Goal: Task Accomplishment & Management: Manage account settings

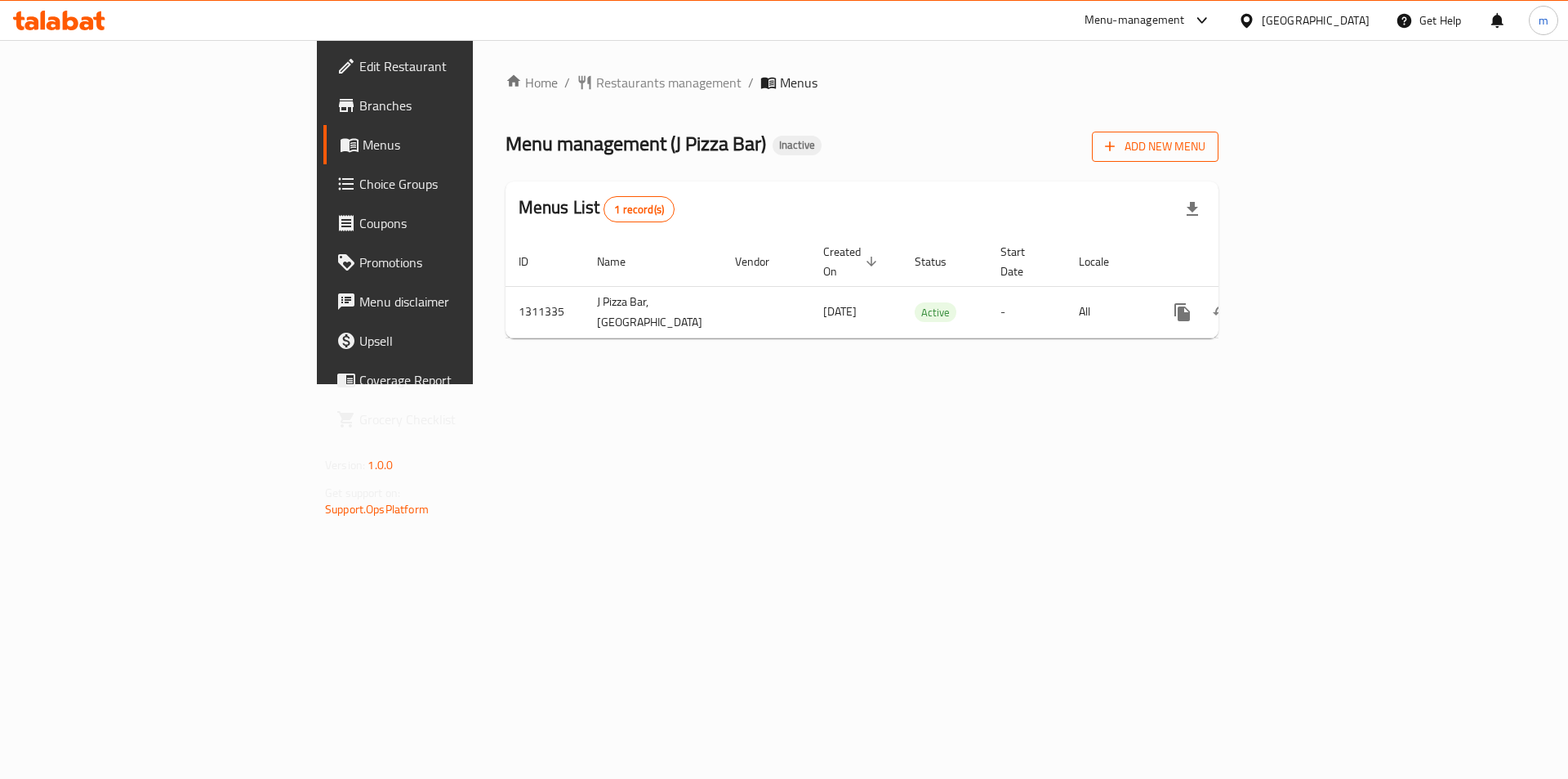
click at [1205, 149] on span "Add New Menu" at bounding box center [1154, 146] width 100 height 21
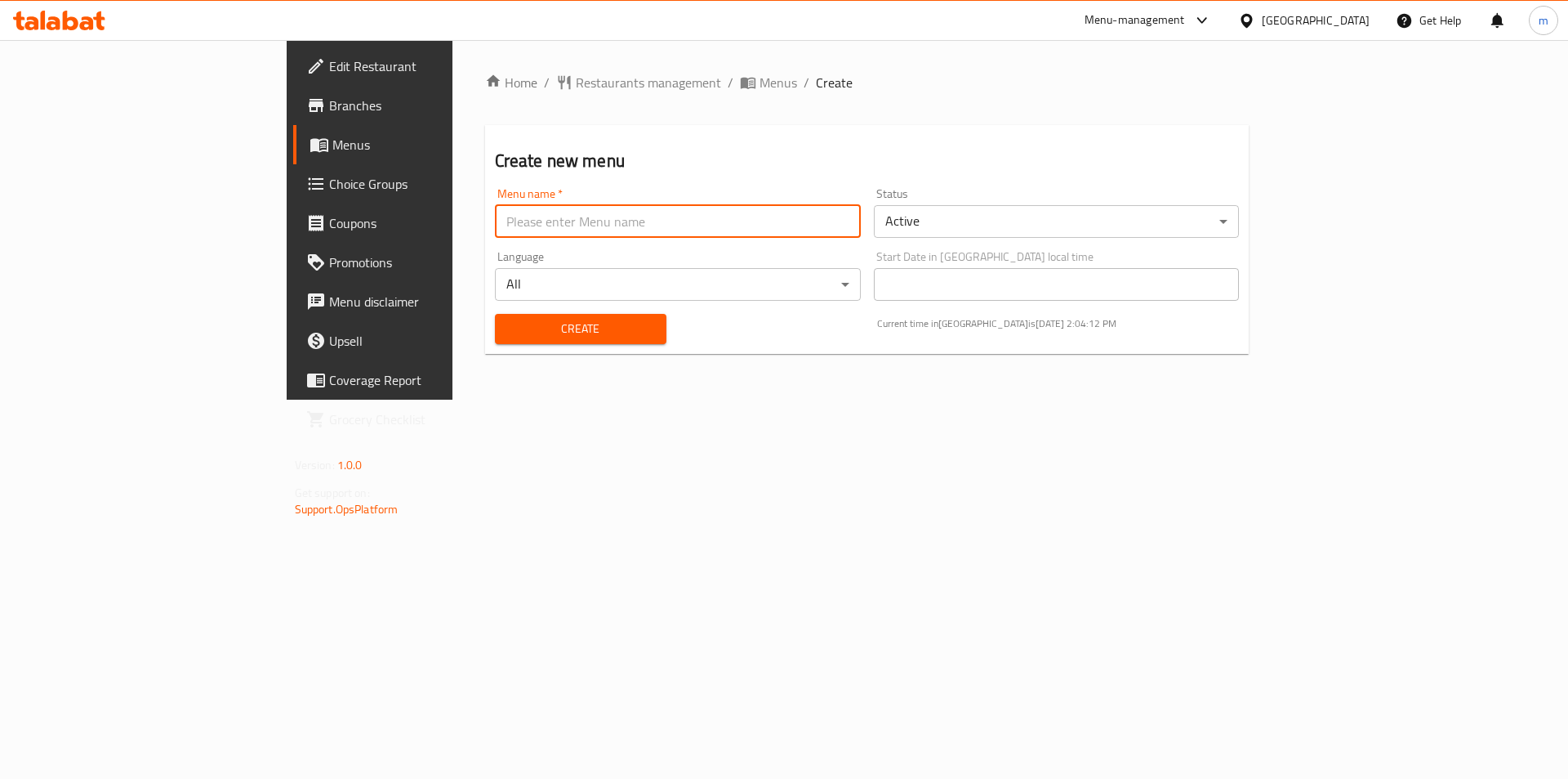
click at [679, 223] on input "text" at bounding box center [677, 221] width 366 height 33
type input "[DATE]"
click at [495, 314] on button "Create" at bounding box center [581, 328] width 172 height 30
click at [332, 149] on span "Menus" at bounding box center [434, 145] width 203 height 20
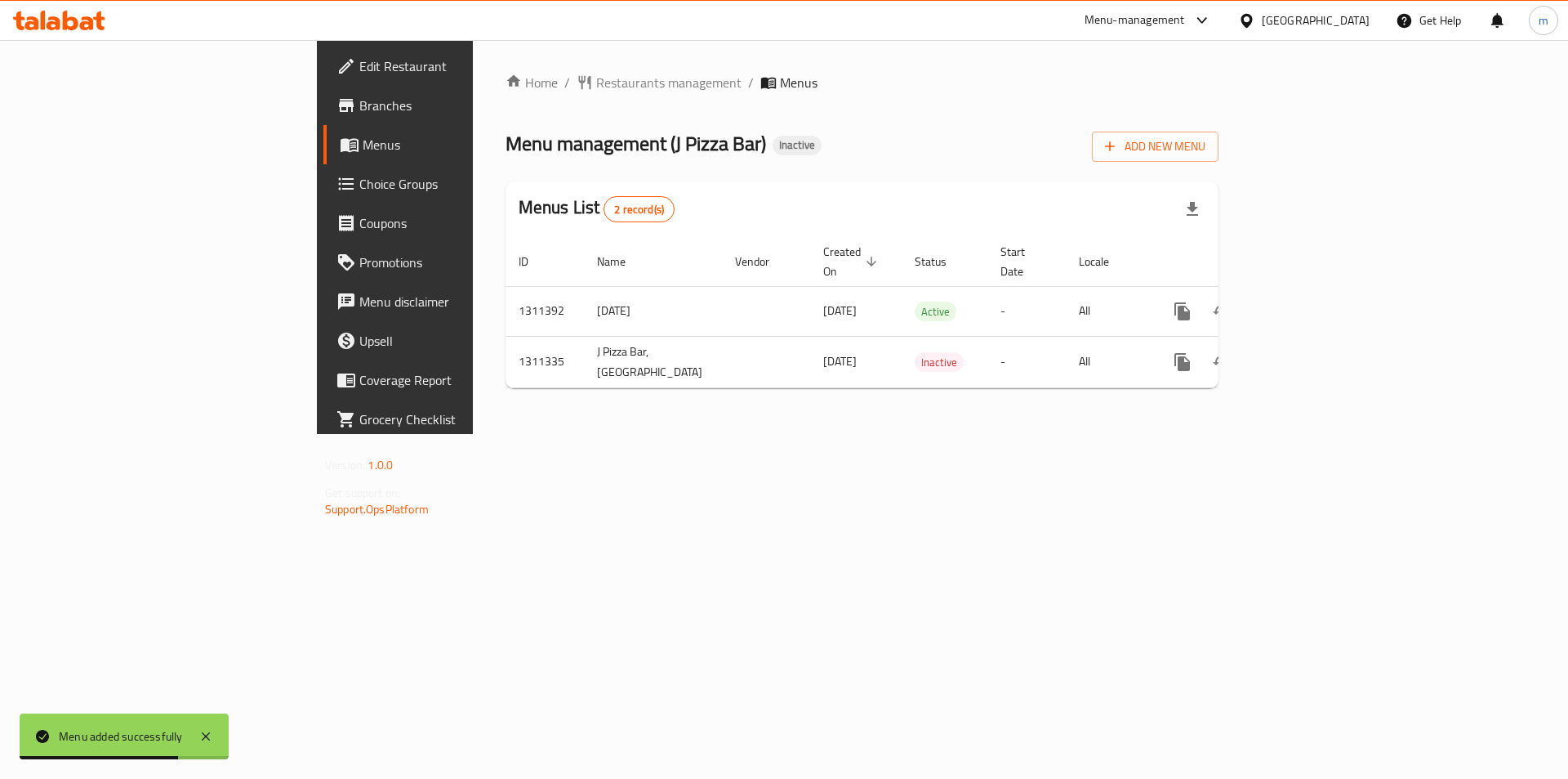
click at [359, 61] on span "Edit Restaurant" at bounding box center [462, 66] width 207 height 20
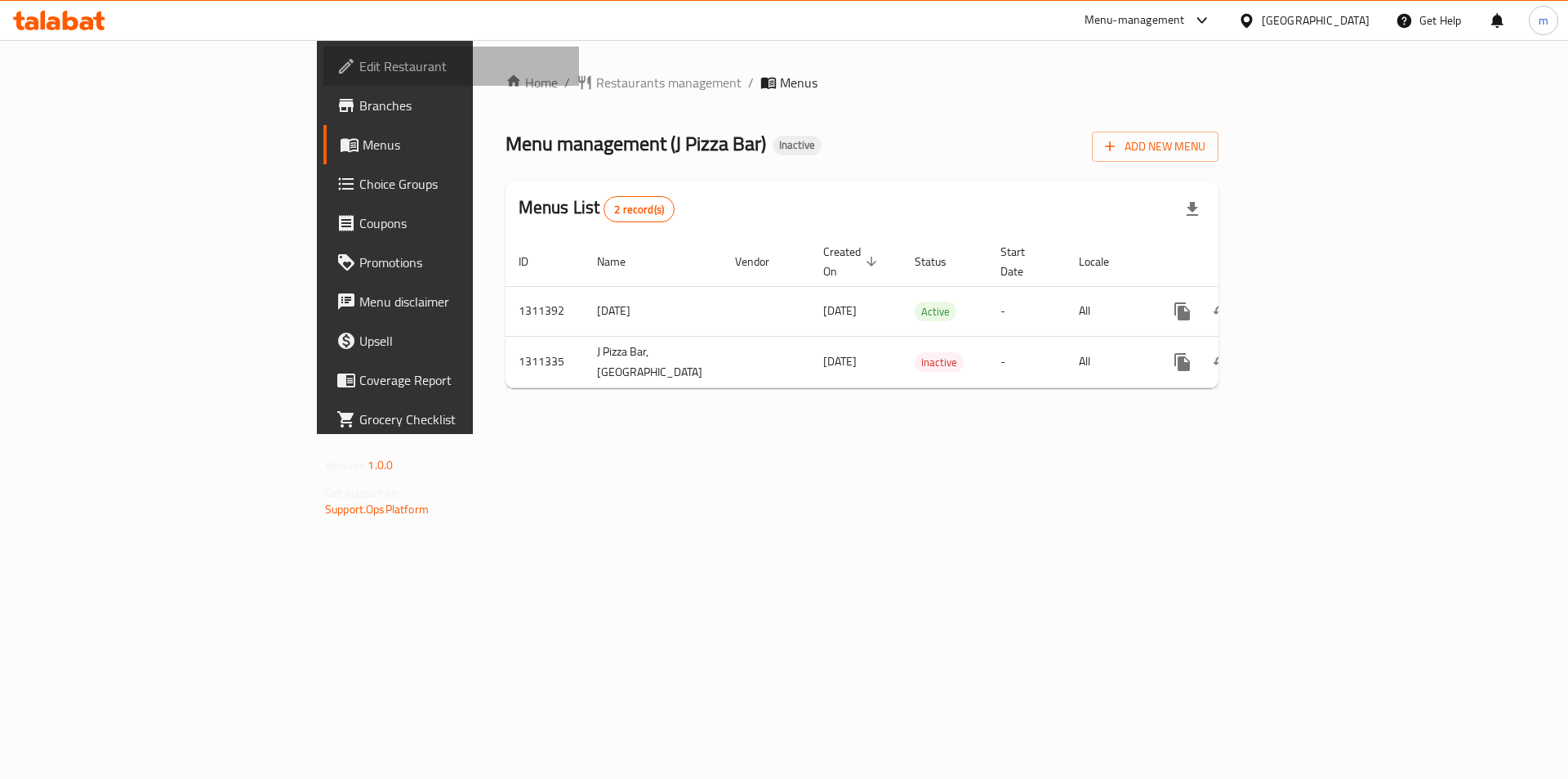
click at [359, 71] on span "Edit Restaurant" at bounding box center [462, 66] width 207 height 20
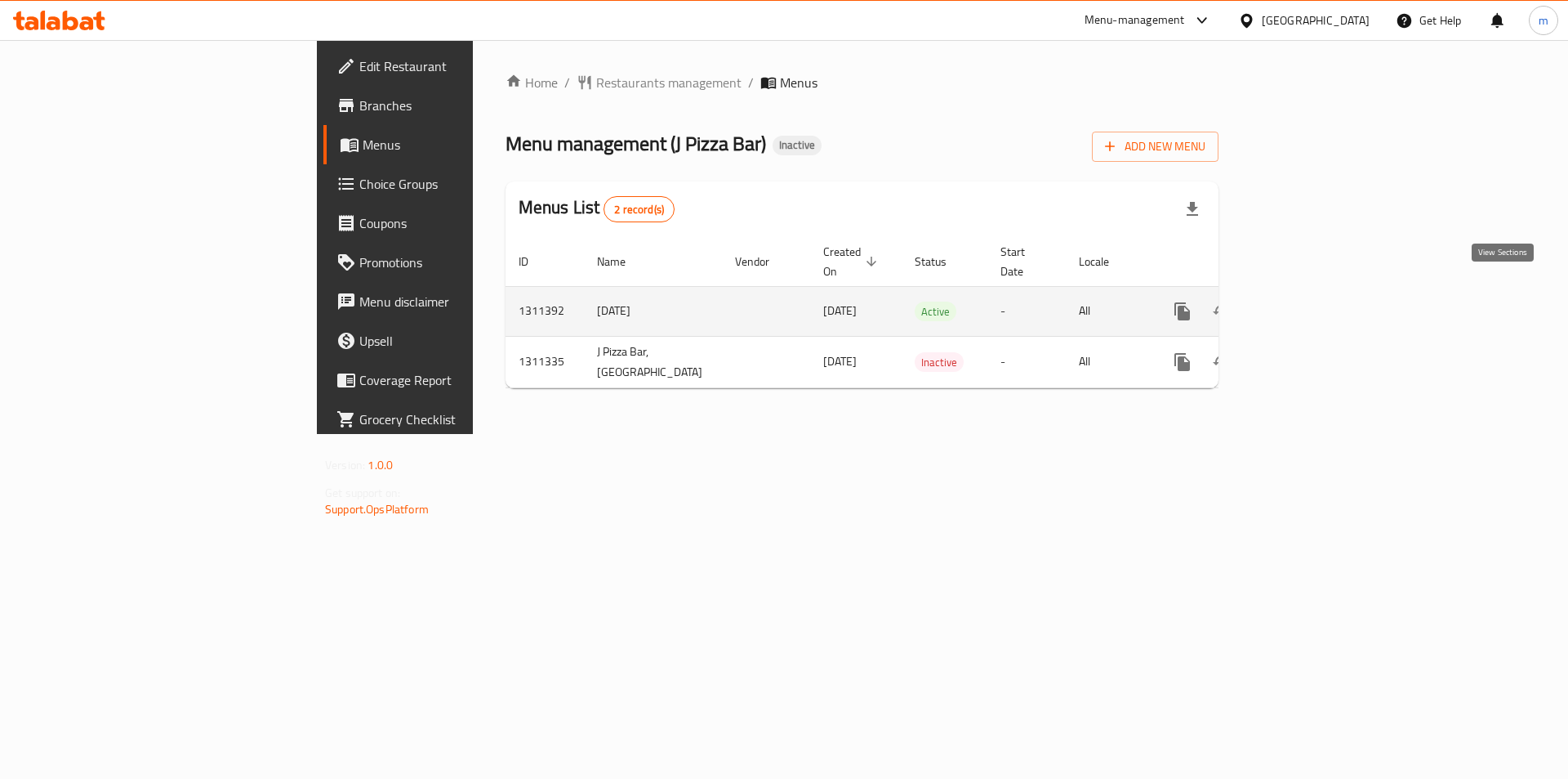
click at [1310, 302] on icon "enhanced table" at bounding box center [1300, 312] width 20 height 20
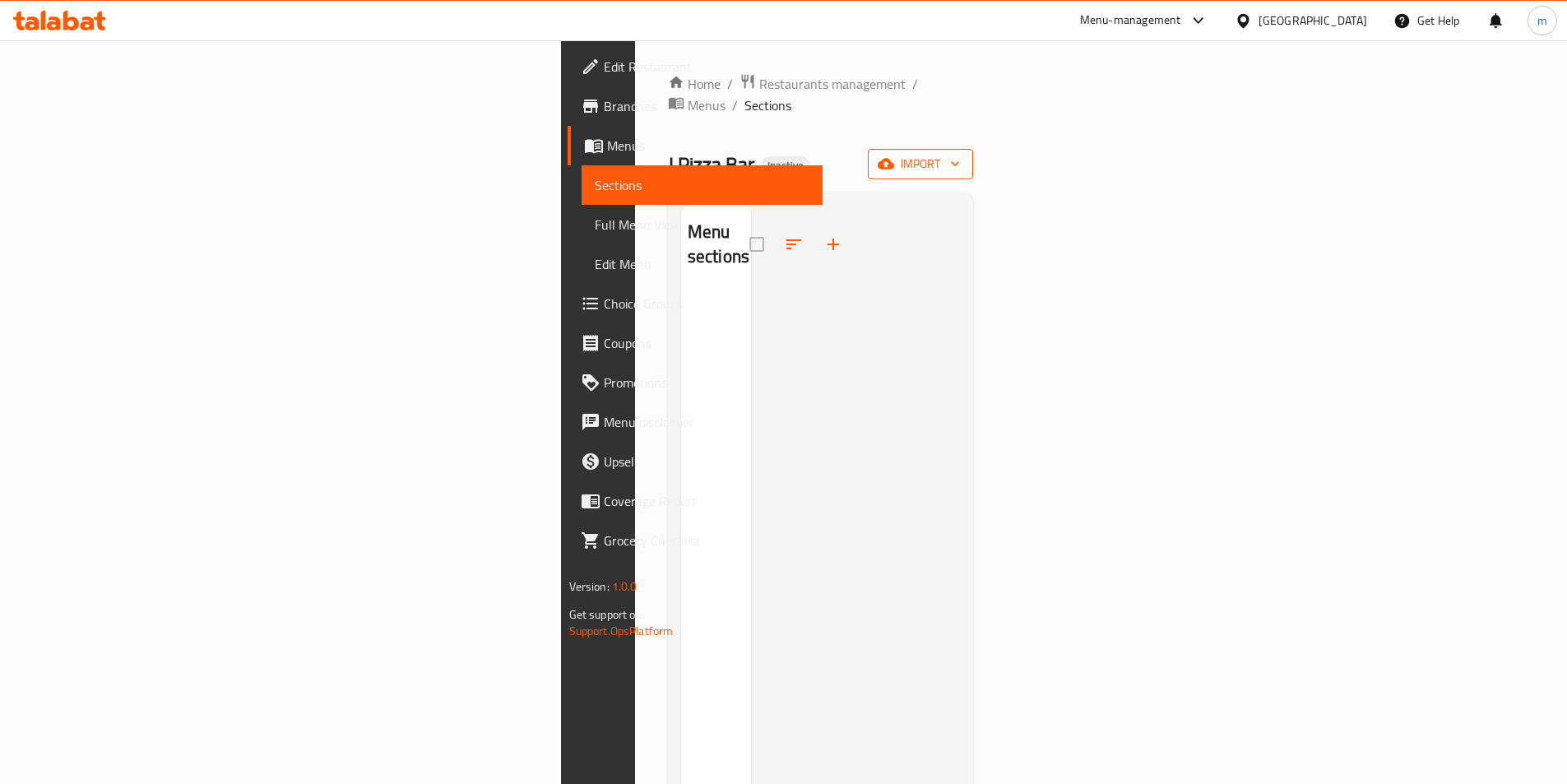
click at [973, 149] on button "import" at bounding box center [921, 164] width 106 height 30
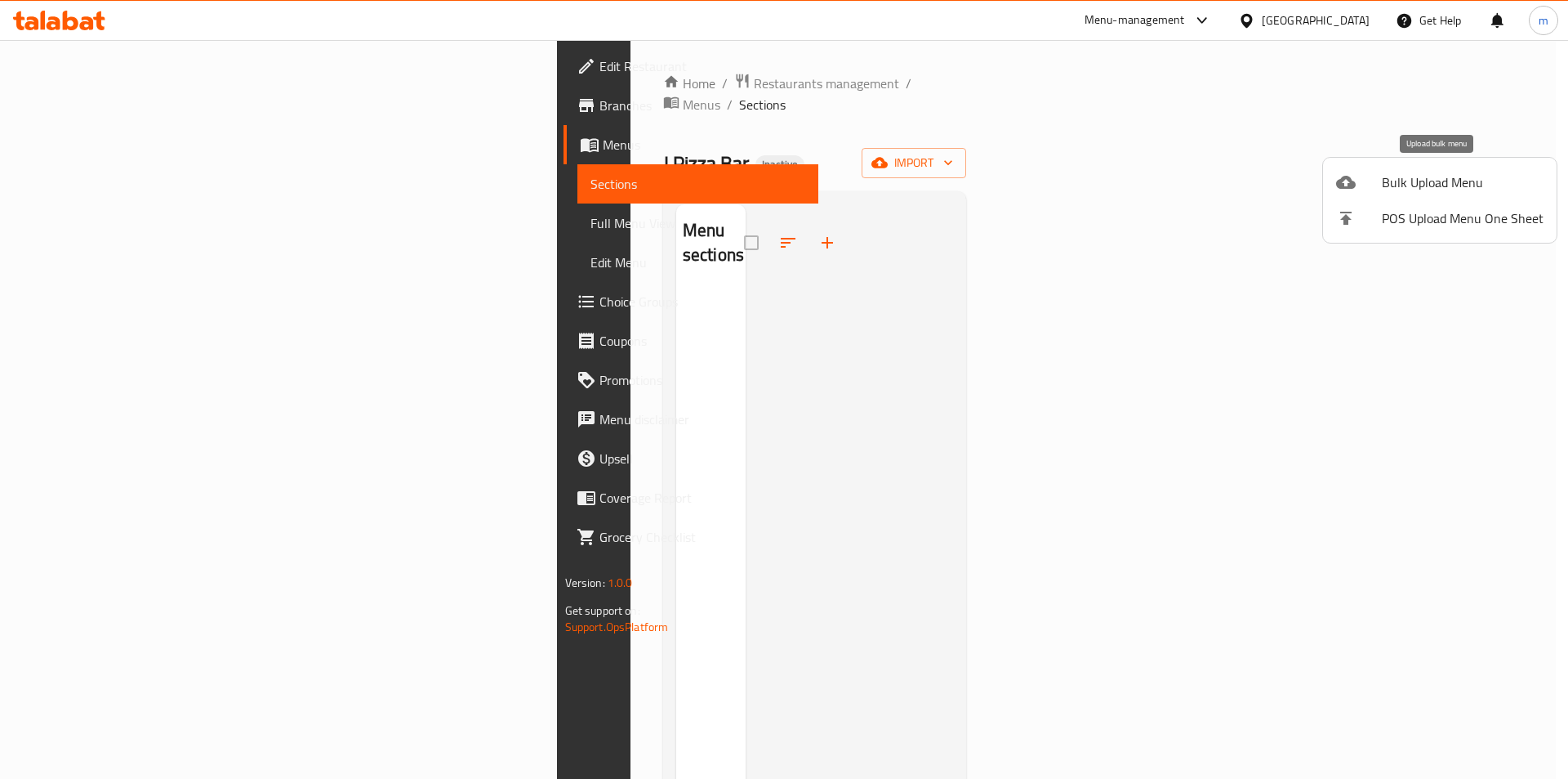
click at [1438, 177] on span "Bulk Upload Menu" at bounding box center [1462, 183] width 162 height 20
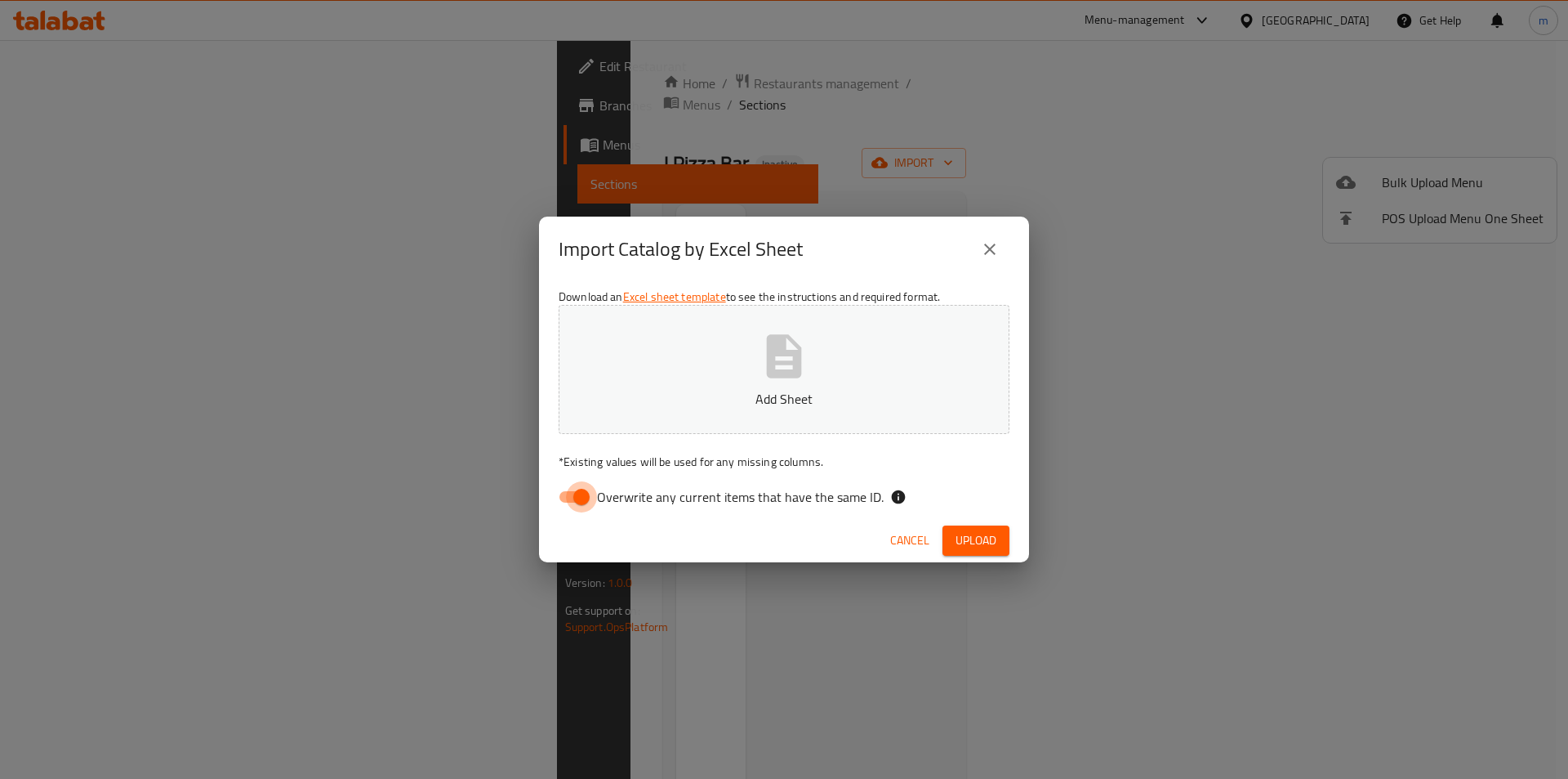
click at [570, 510] on input "Overwrite any current items that have the same ID." at bounding box center [581, 496] width 93 height 31
checkbox input "false"
click at [683, 368] on button "Add Sheet" at bounding box center [783, 369] width 451 height 129
click at [986, 532] on span "Upload" at bounding box center [975, 540] width 41 height 21
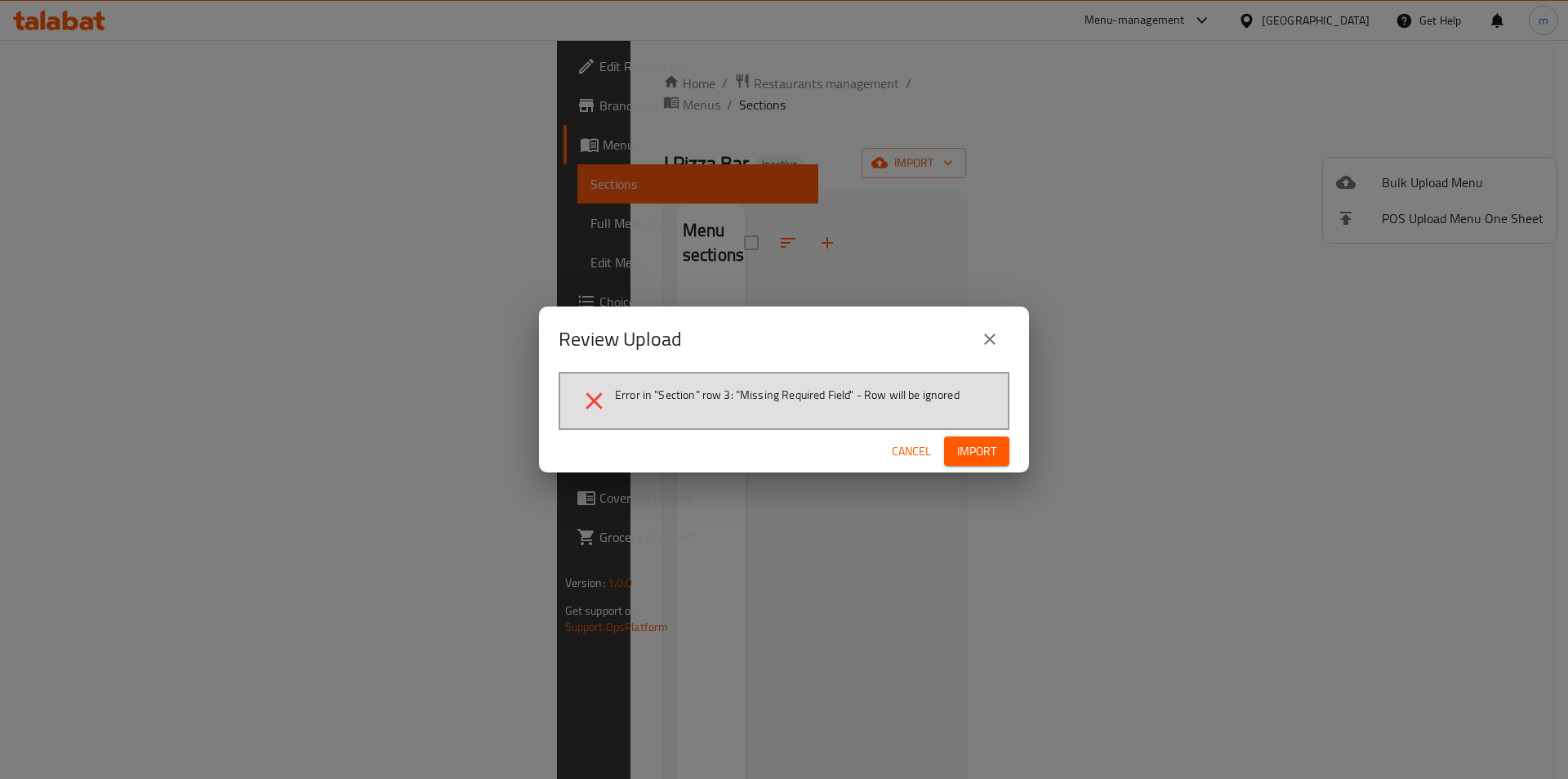
click at [988, 448] on span "Import" at bounding box center [976, 451] width 39 height 21
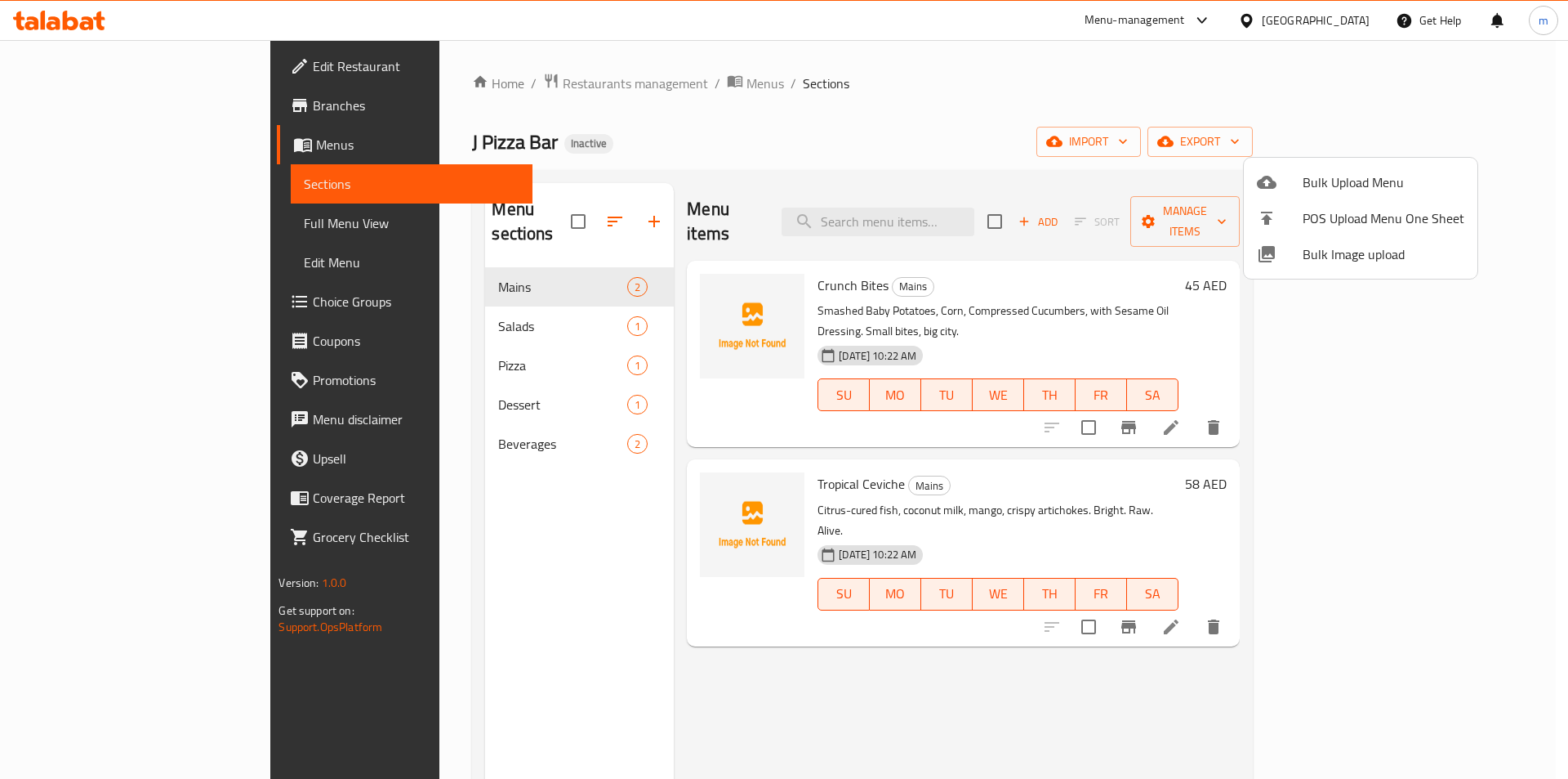
click at [511, 209] on div at bounding box center [784, 390] width 1568 height 779
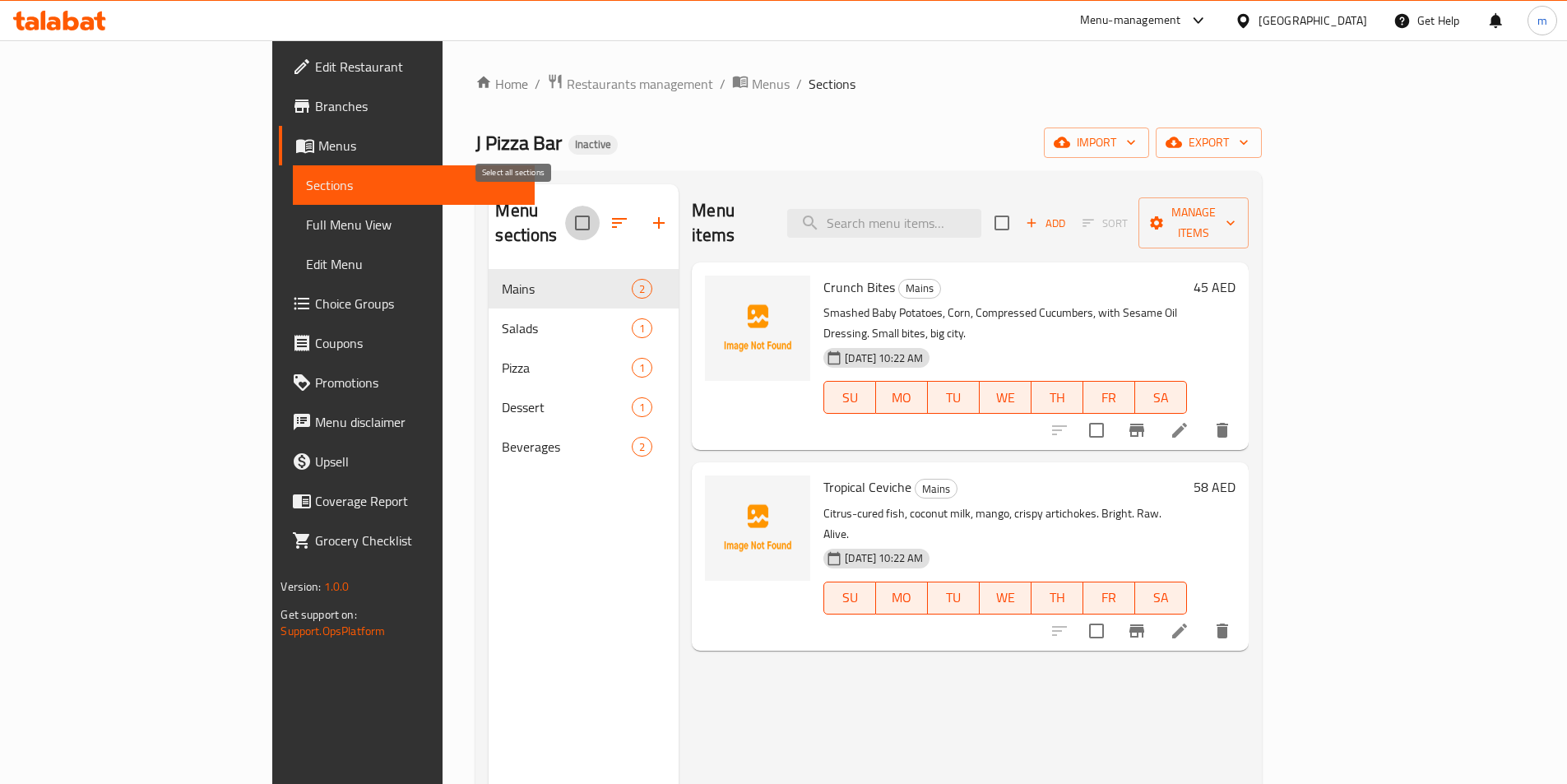
click at [565, 210] on input "checkbox" at bounding box center [582, 223] width 35 height 35
click at [565, 206] on input "checkbox" at bounding box center [582, 223] width 35 height 35
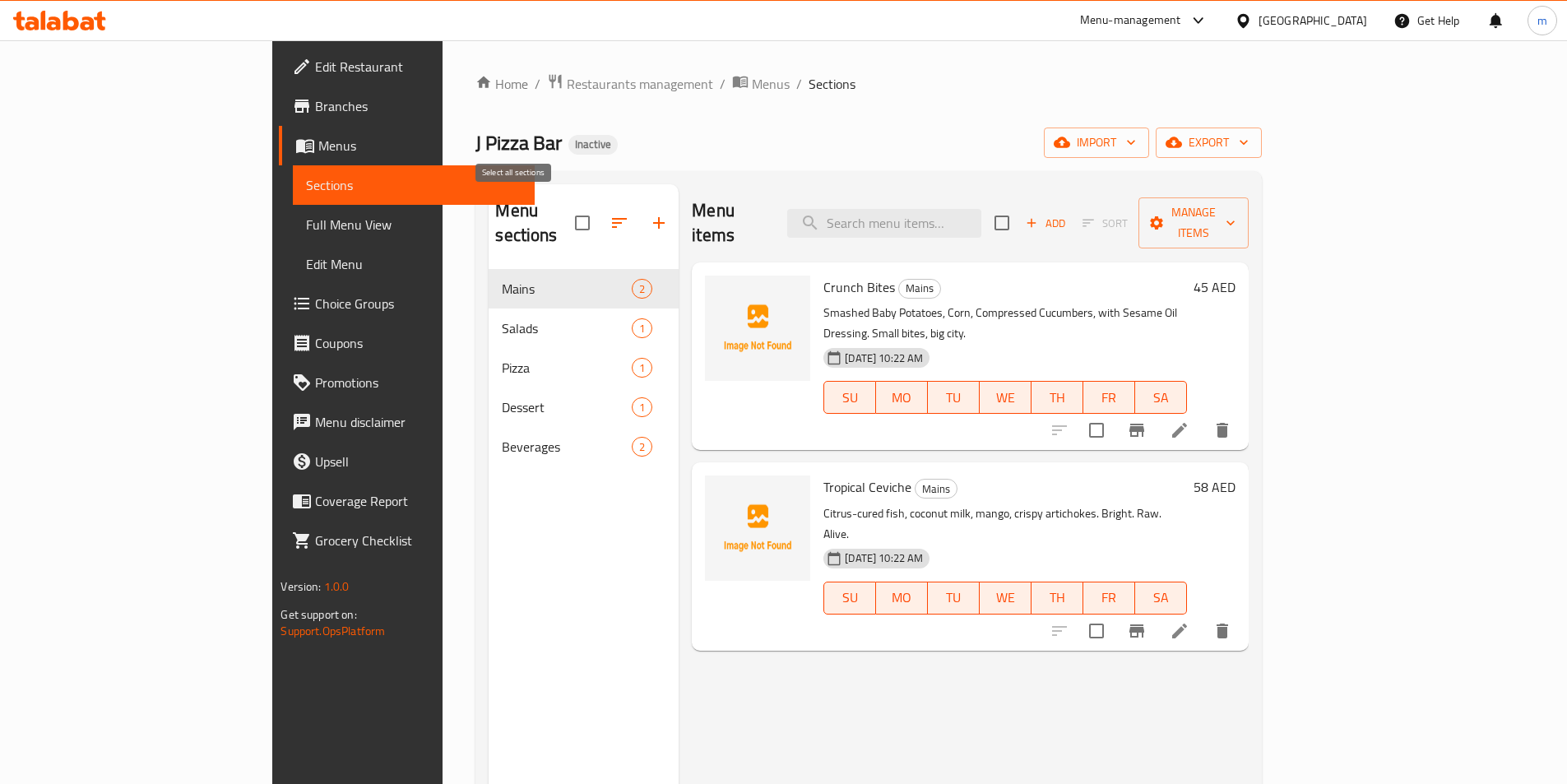
checkbox input "false"
click at [610, 213] on icon "button" at bounding box center [620, 223] width 20 height 20
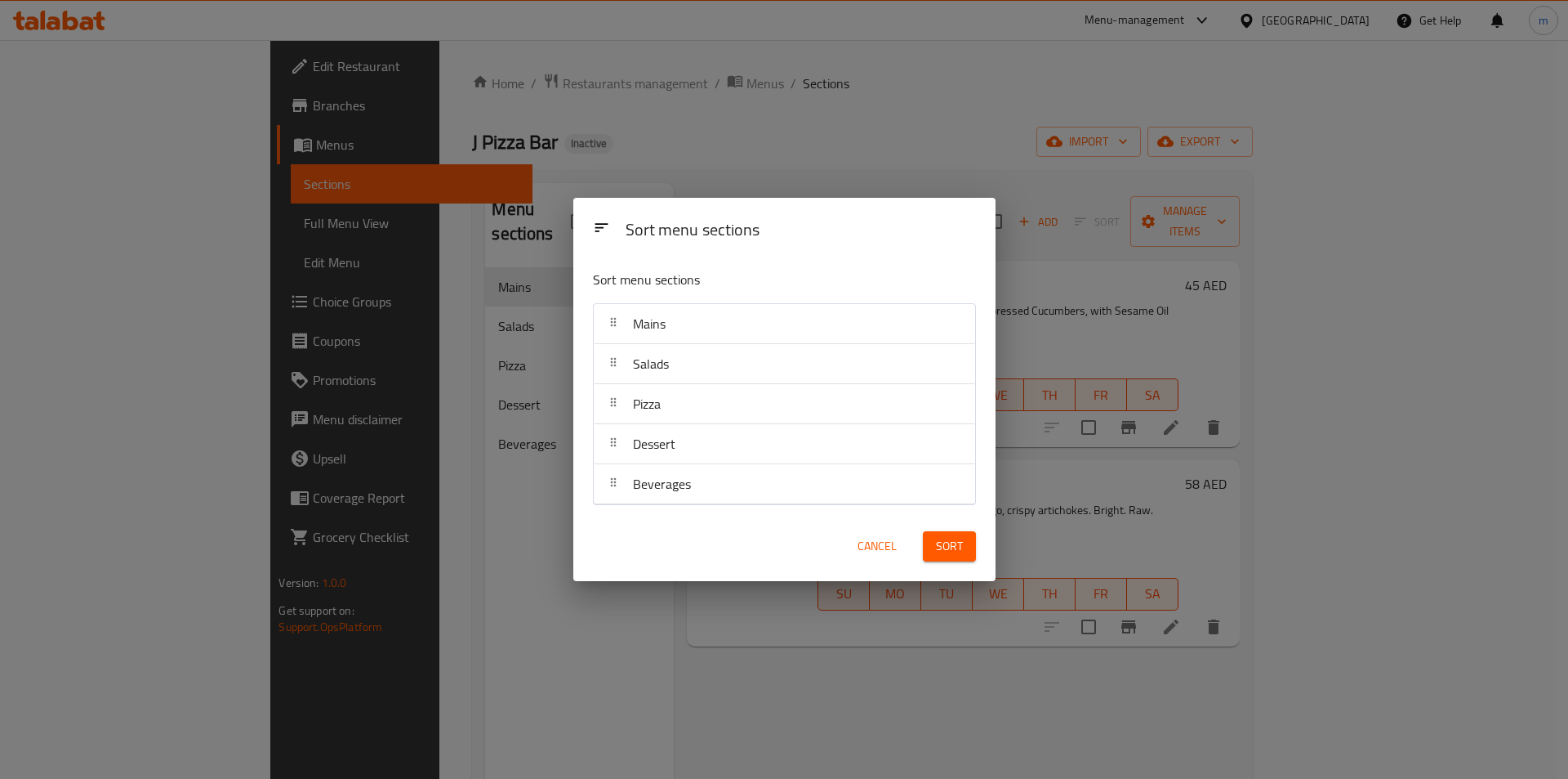
click at [541, 215] on div "Sort menu sections Sort menu sections Mains Salads Pizza Dessert Beverages Canc…" at bounding box center [784, 390] width 1568 height 779
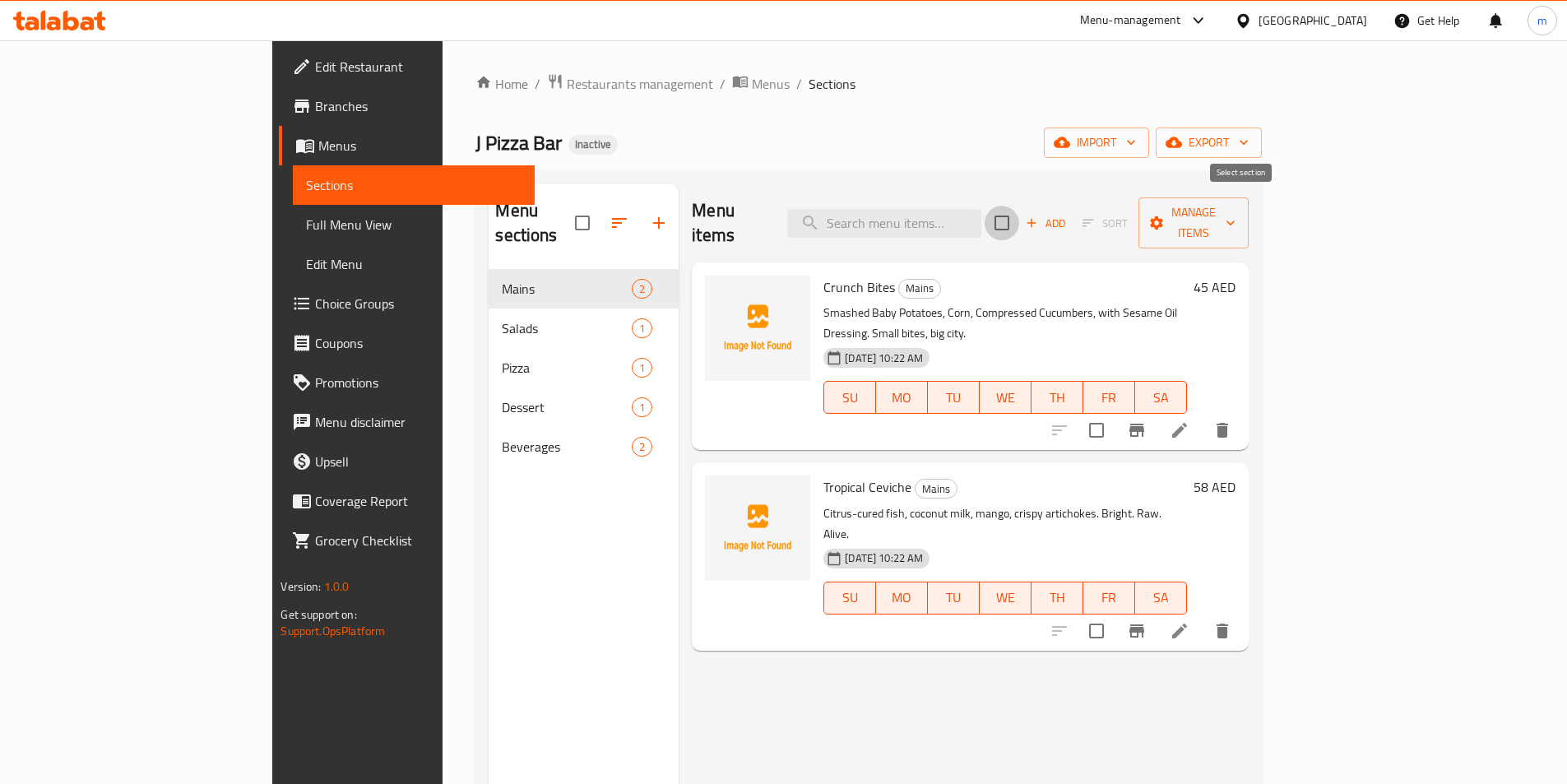
click at [1019, 216] on input "checkbox" at bounding box center [1002, 223] width 35 height 35
checkbox input "true"
click at [565, 207] on input "checkbox" at bounding box center [582, 223] width 35 height 35
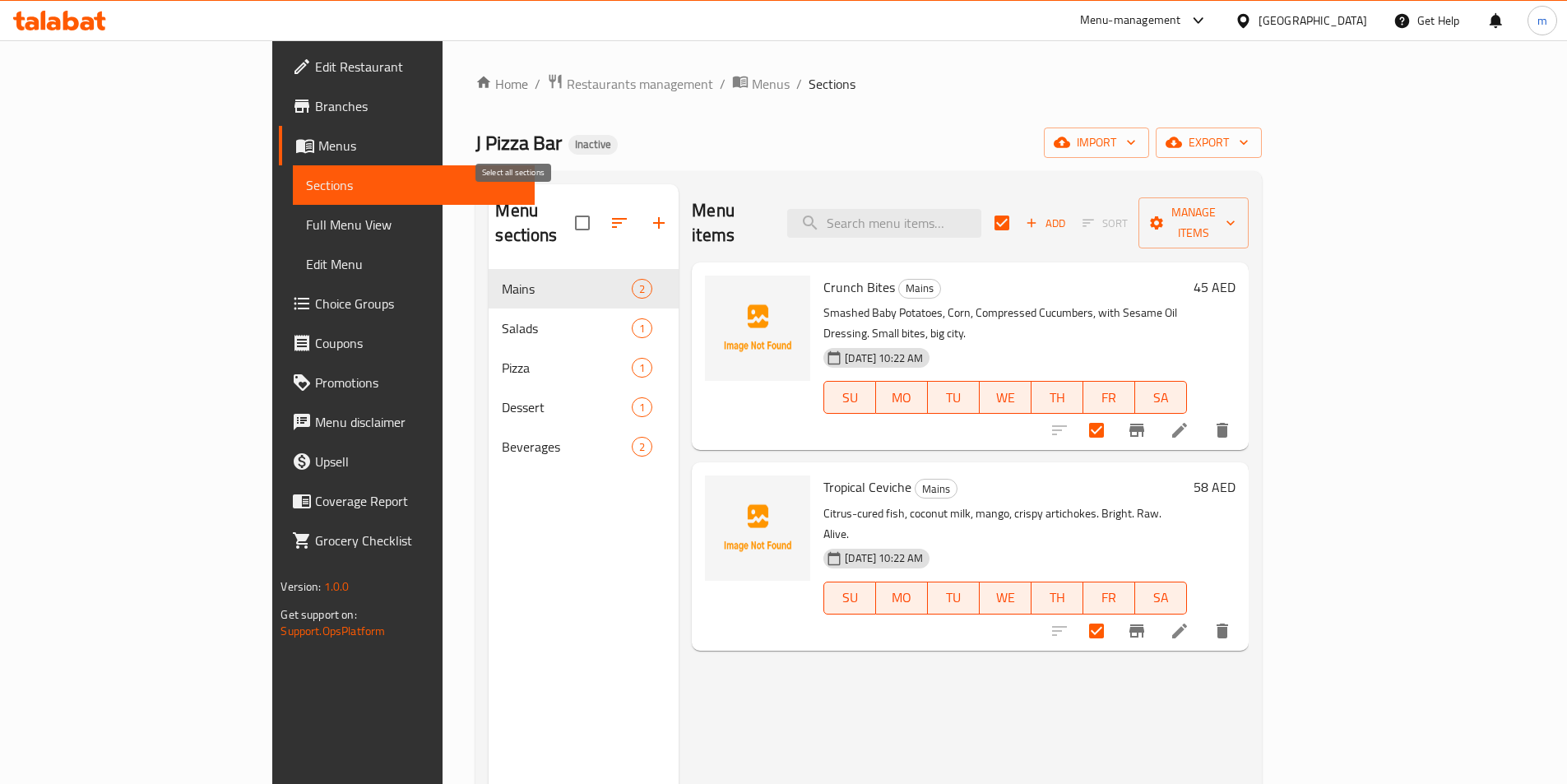
click at [565, 207] on input "checkbox" at bounding box center [582, 223] width 35 height 35
checkbox input "false"
click at [306, 221] on span "Full Menu View" at bounding box center [413, 225] width 215 height 20
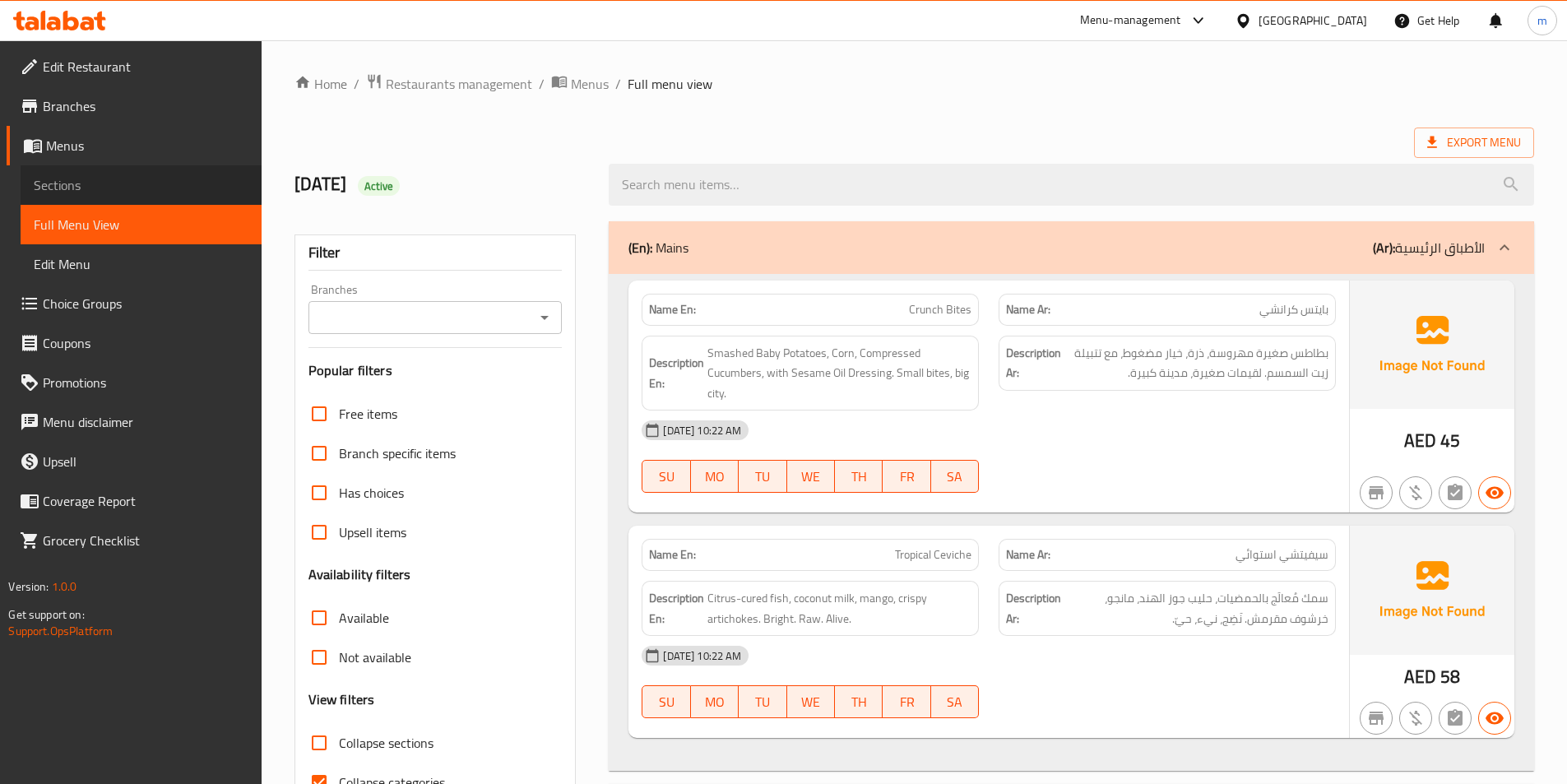
drag, startPoint x: 136, startPoint y: 182, endPoint x: 160, endPoint y: 185, distance: 24.2
click at [135, 182] on span "Sections" at bounding box center [141, 186] width 215 height 20
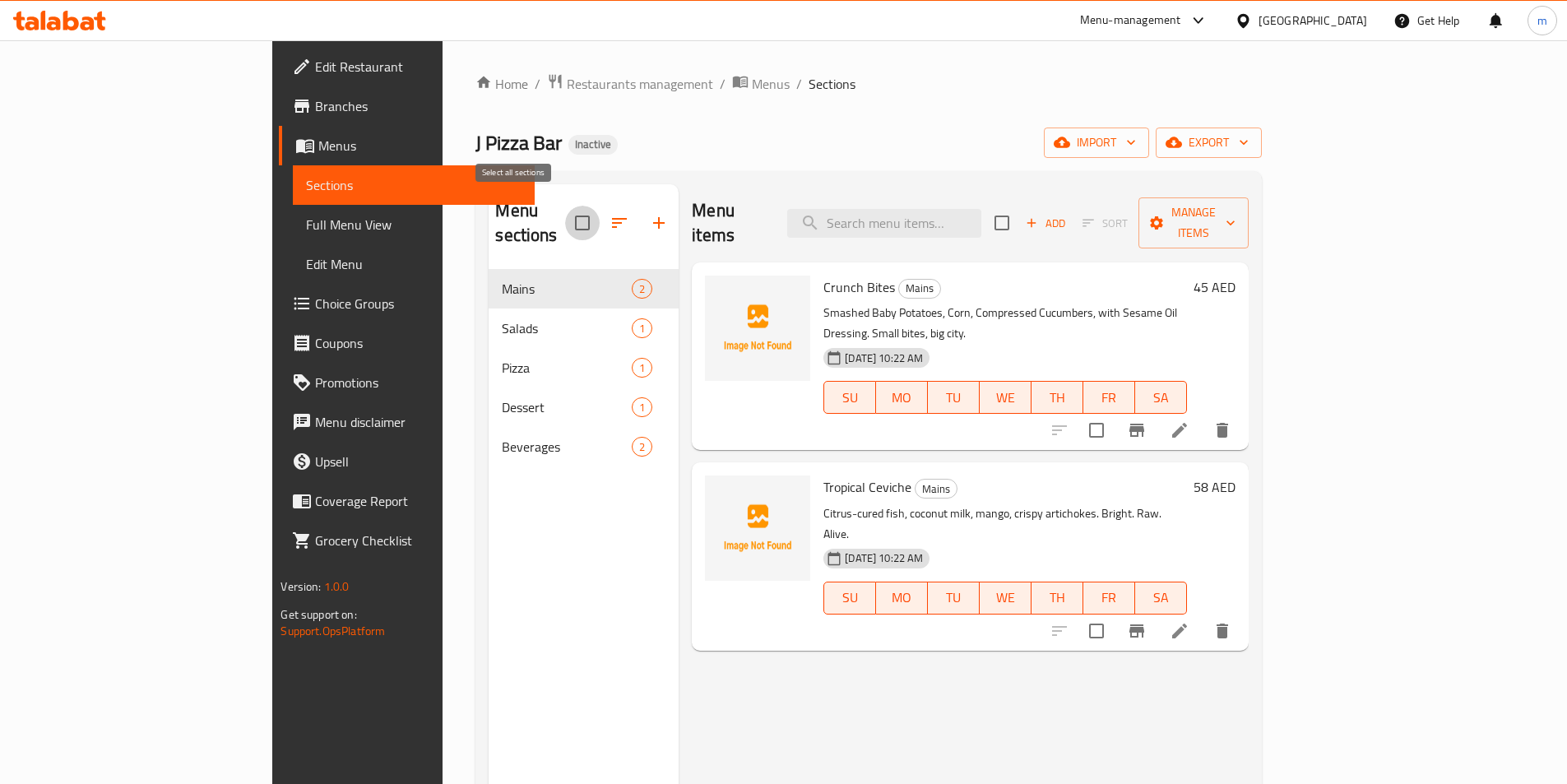
click at [565, 206] on input "checkbox" at bounding box center [582, 223] width 35 height 35
checkbox input "true"
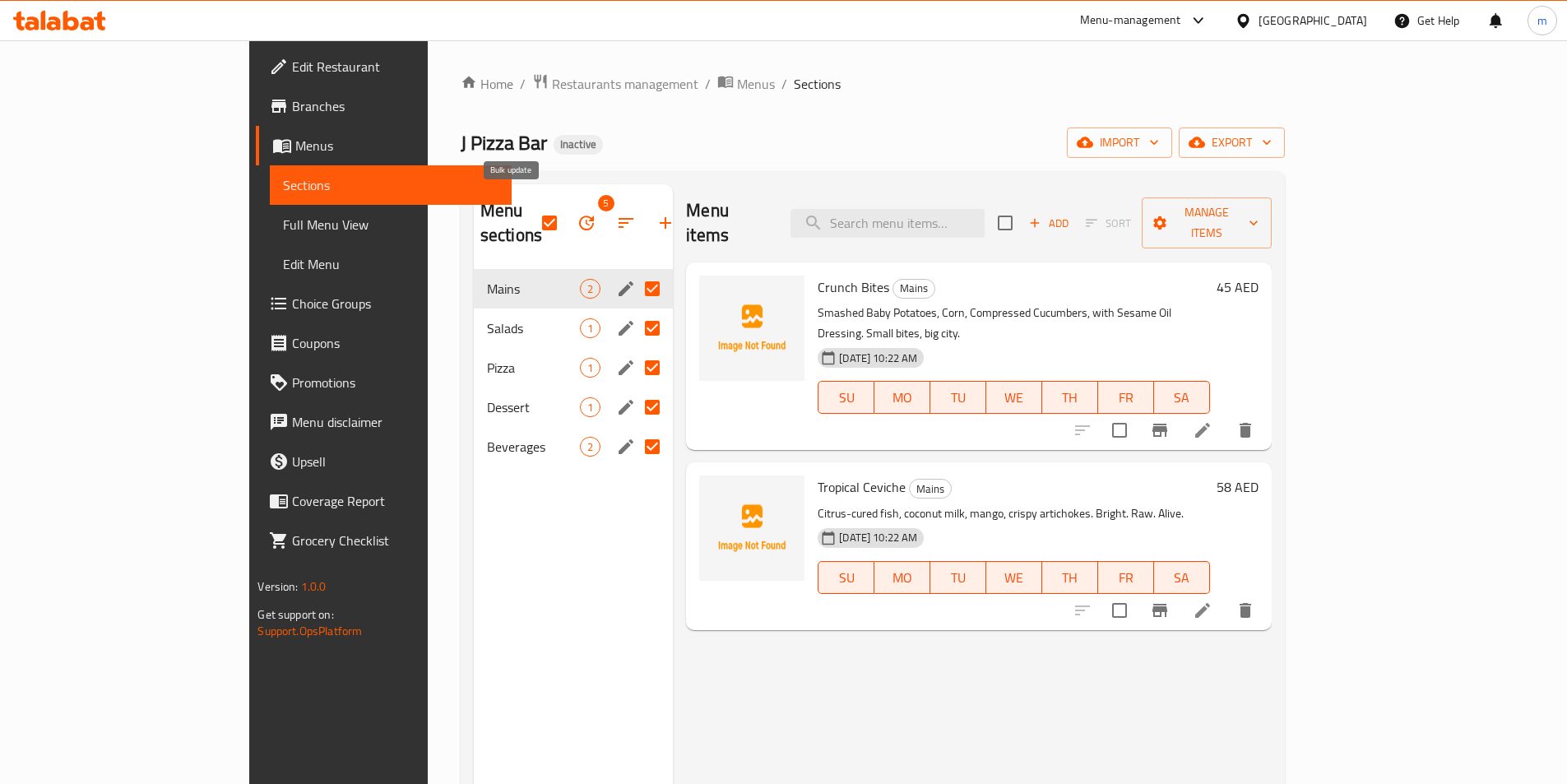
click at [577, 216] on icon "button" at bounding box center [587, 223] width 20 height 20
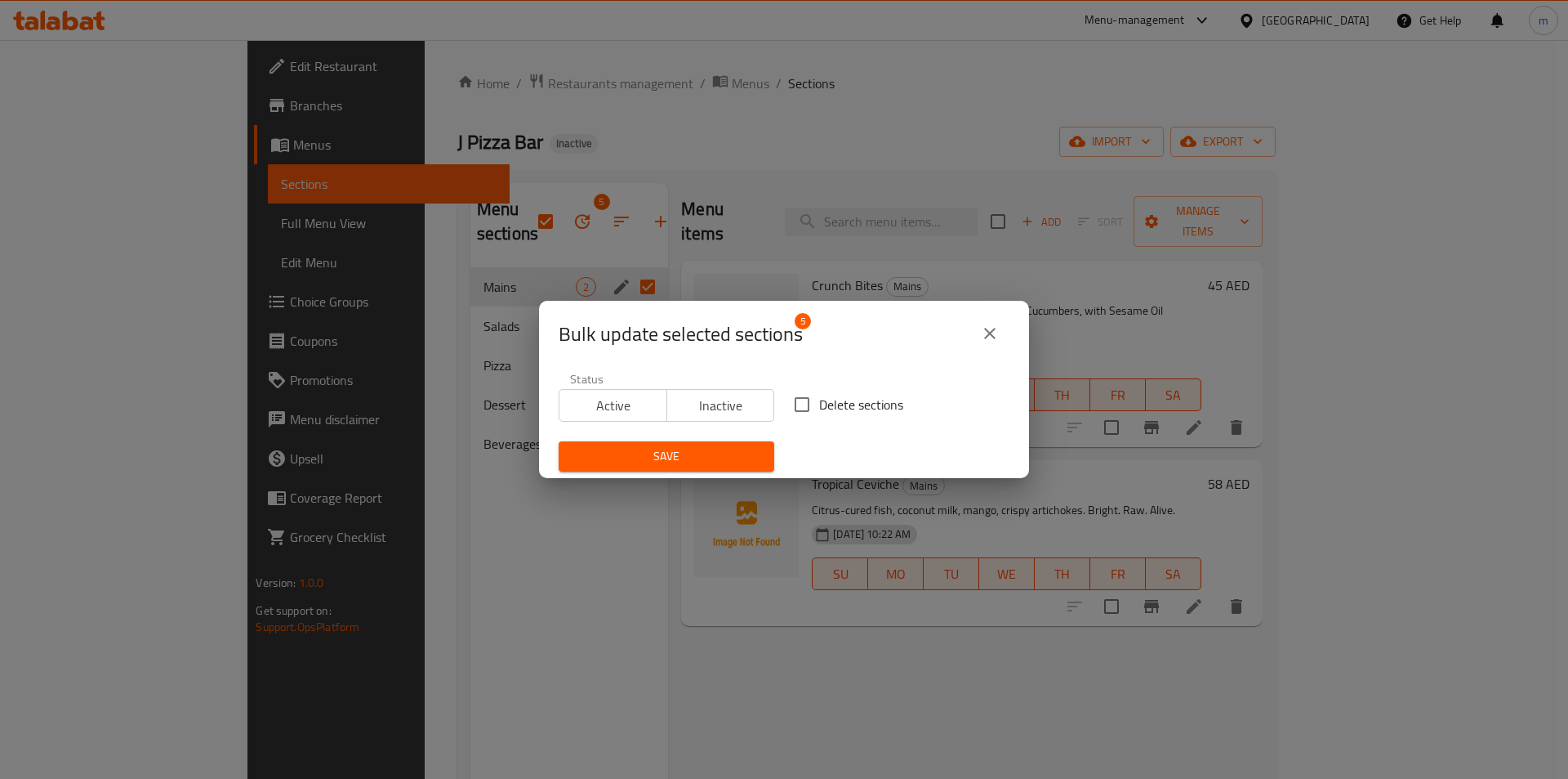
click at [796, 397] on input "Delete sections" at bounding box center [802, 405] width 34 height 34
checkbox input "true"
click at [729, 453] on span "Save" at bounding box center [667, 456] width 190 height 21
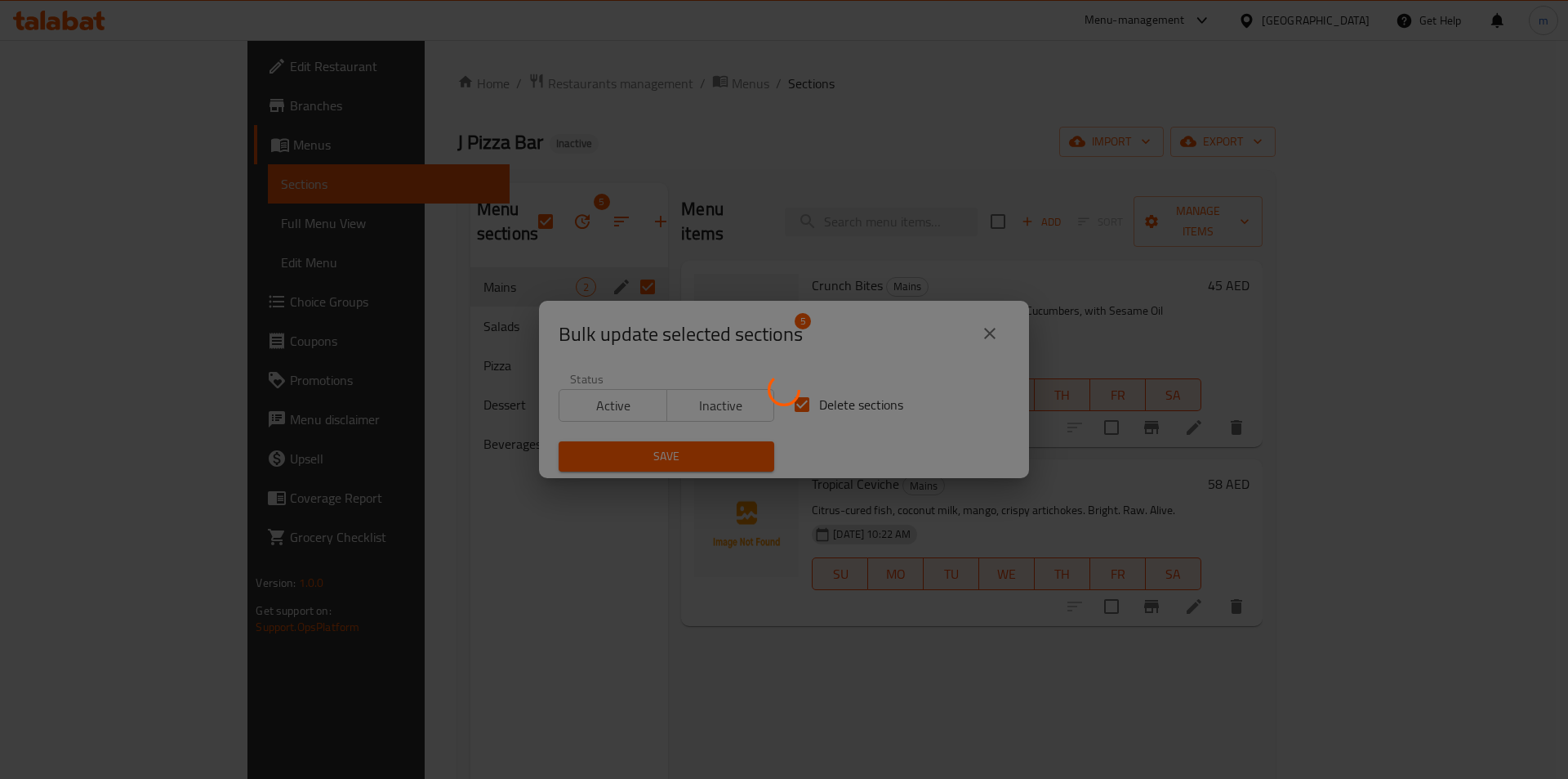
checkbox input "false"
